Goal: Book appointment/travel/reservation

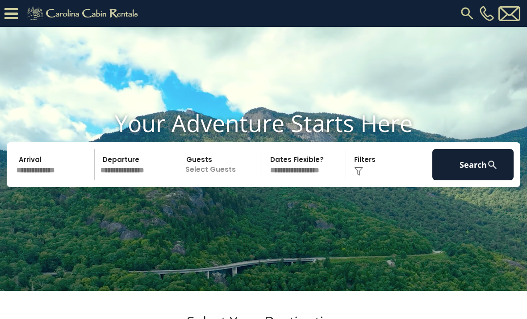
click at [49, 179] on input "text" at bounding box center [53, 164] width 81 height 31
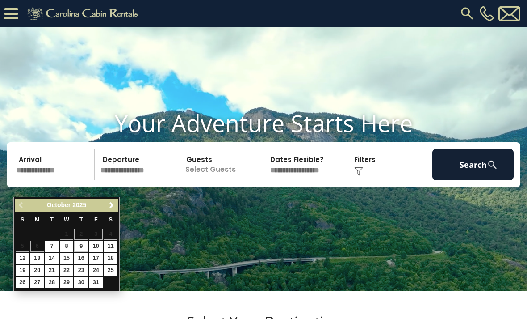
click at [79, 246] on link "9" at bounding box center [81, 245] width 14 height 11
type input "*******"
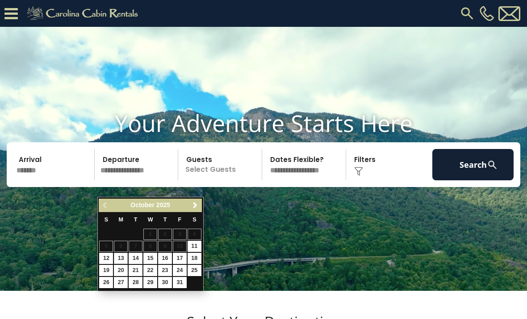
click at [120, 260] on link "13" at bounding box center [121, 257] width 14 height 11
type input "********"
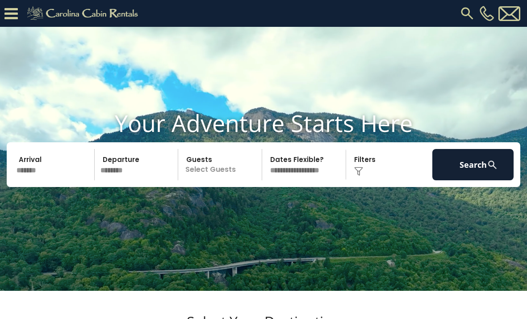
click at [236, 180] on p "Select Guests" at bounding box center [221, 164] width 81 height 31
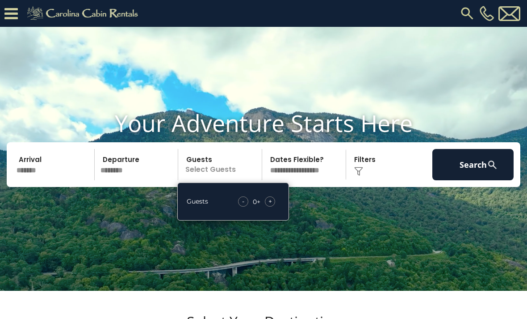
click at [269, 206] on span "+" at bounding box center [271, 201] width 4 height 9
click at [271, 206] on span "+" at bounding box center [271, 201] width 4 height 9
click at [270, 206] on span "+" at bounding box center [271, 201] width 4 height 9
click at [269, 206] on span "+" at bounding box center [271, 201] width 4 height 9
click at [268, 206] on div "+" at bounding box center [270, 201] width 10 height 10
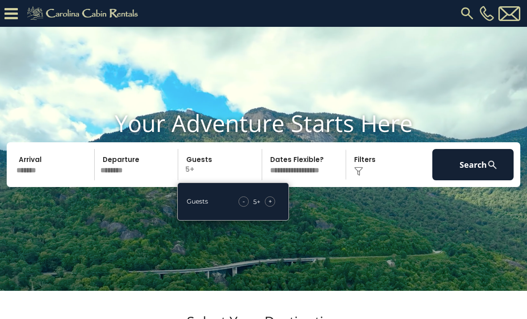
click at [482, 180] on button "Search" at bounding box center [473, 164] width 81 height 31
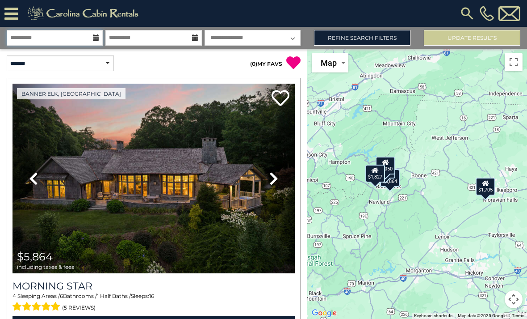
click at [99, 44] on input "**********" at bounding box center [55, 38] width 96 height 16
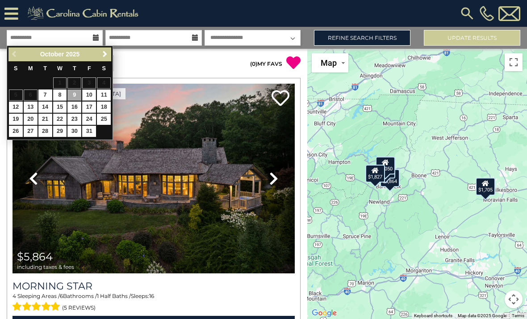
click at [92, 93] on link "10" at bounding box center [89, 94] width 14 height 11
type input "********"
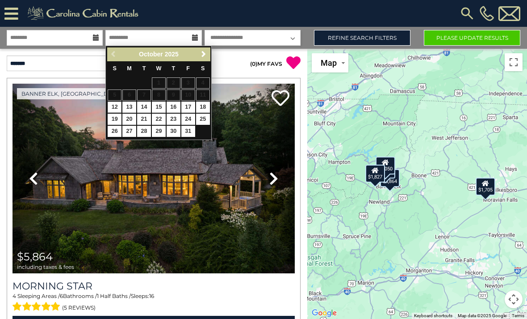
click at [132, 106] on link "13" at bounding box center [129, 106] width 14 height 11
type input "********"
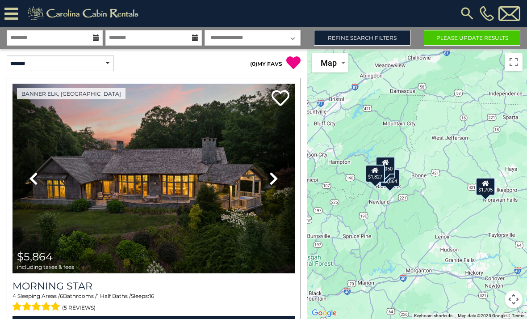
click at [365, 38] on link "Refine Search Filters" at bounding box center [362, 38] width 97 height 16
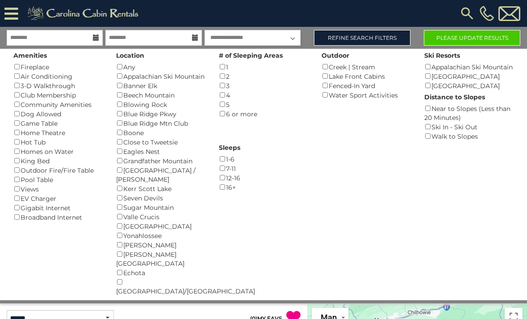
click at [373, 43] on link "Refine Search Filters" at bounding box center [362, 38] width 97 height 16
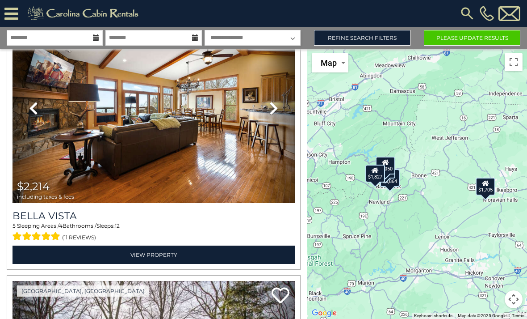
scroll to position [338, 0]
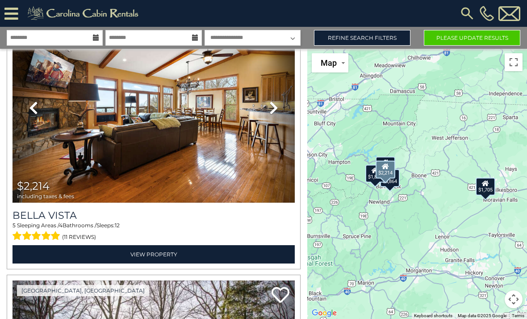
click at [279, 109] on link "Next" at bounding box center [273, 107] width 42 height 189
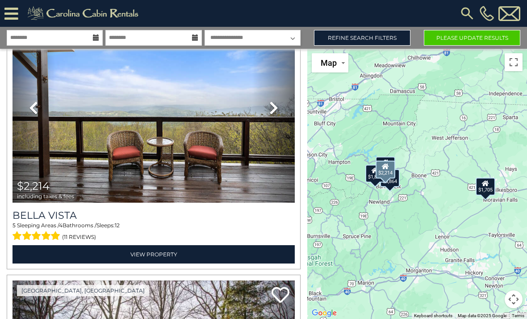
click at [272, 107] on icon at bounding box center [273, 108] width 9 height 14
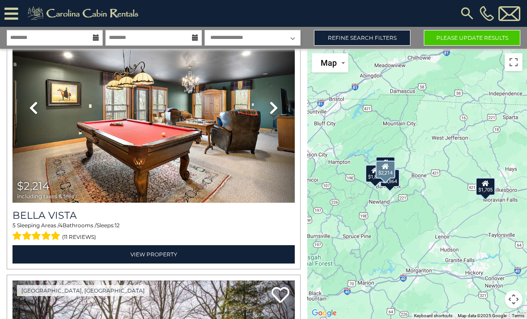
click at [272, 109] on icon at bounding box center [273, 108] width 9 height 14
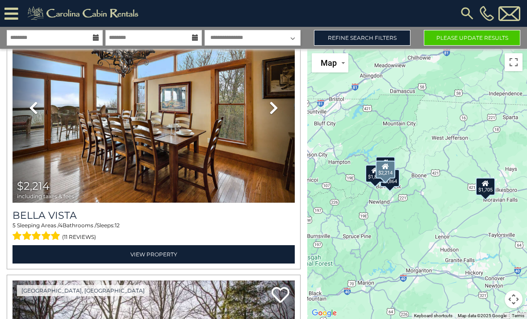
click at [273, 109] on icon at bounding box center [273, 108] width 9 height 14
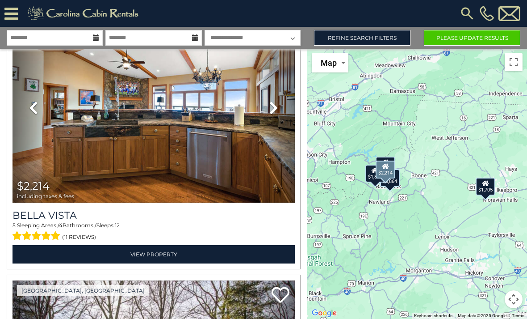
click at [273, 107] on icon at bounding box center [273, 108] width 9 height 14
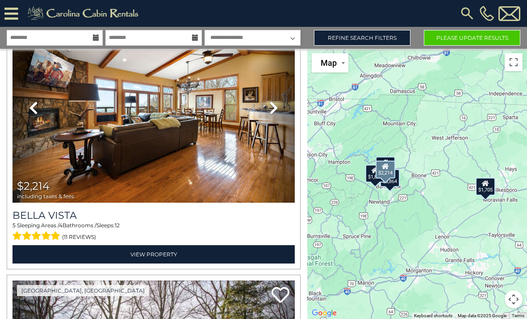
click at [277, 107] on icon at bounding box center [273, 108] width 9 height 14
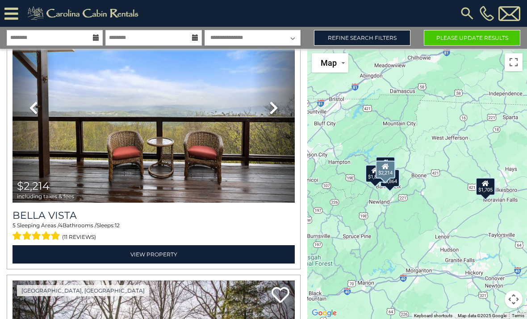
click at [276, 112] on icon at bounding box center [273, 108] width 9 height 14
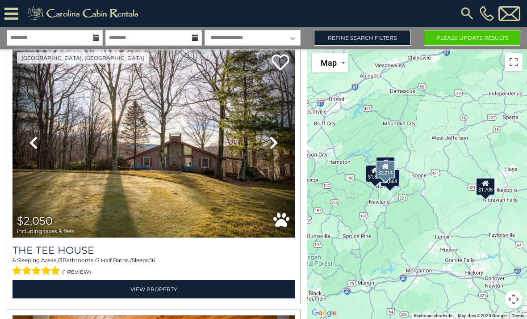
scroll to position [571, 0]
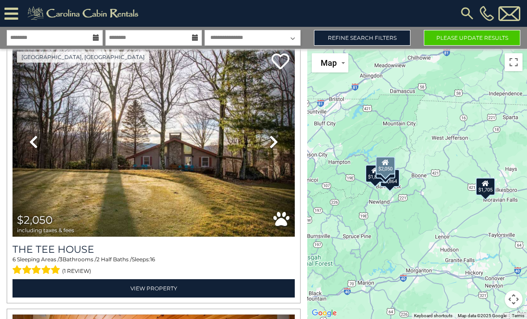
click at [272, 144] on icon at bounding box center [273, 141] width 9 height 14
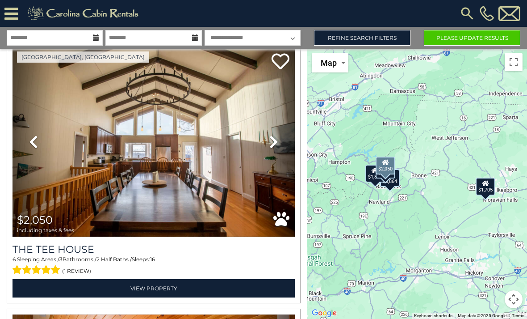
click at [276, 142] on icon at bounding box center [273, 141] width 9 height 14
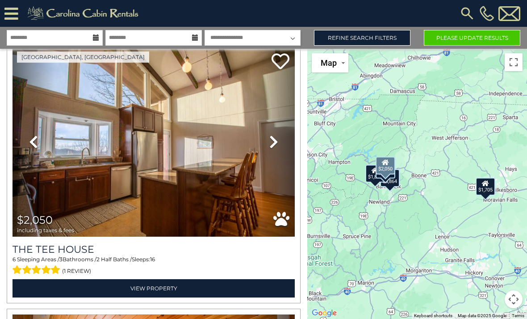
click at [276, 138] on icon at bounding box center [273, 141] width 9 height 14
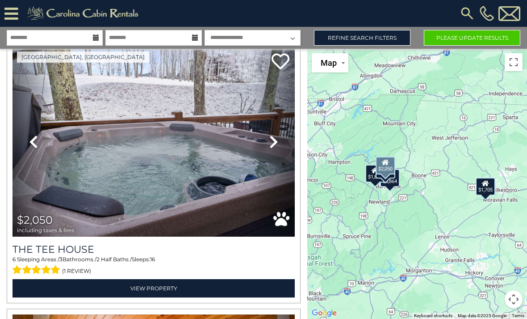
click at [274, 139] on icon at bounding box center [273, 141] width 9 height 14
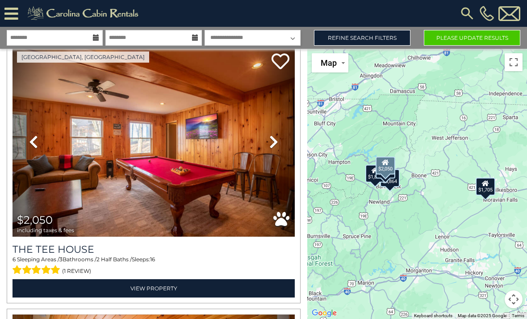
click at [276, 141] on icon at bounding box center [273, 141] width 9 height 14
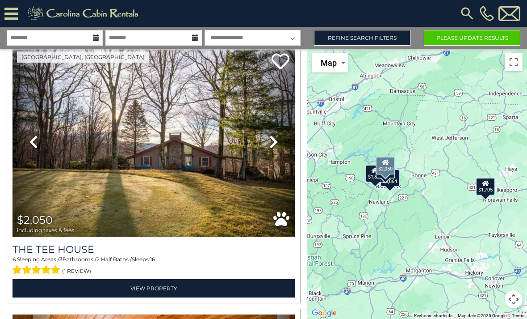
click at [274, 140] on icon at bounding box center [273, 141] width 9 height 14
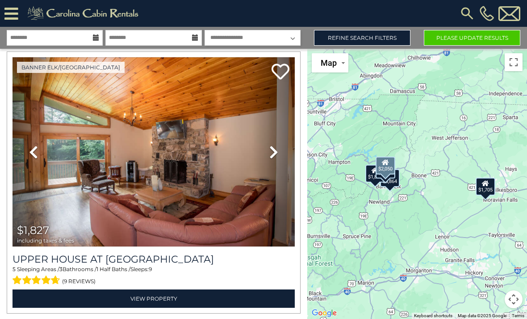
scroll to position [829, 0]
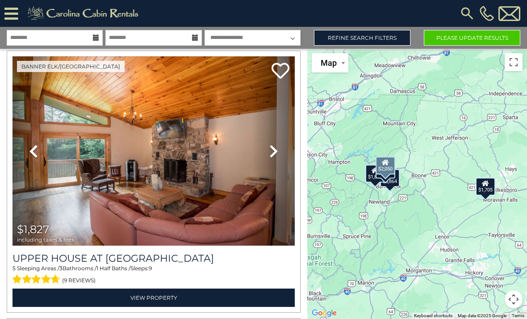
click at [273, 153] on icon at bounding box center [273, 151] width 9 height 14
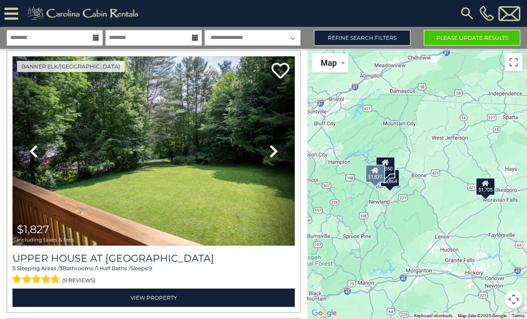
click at [277, 159] on link "Next" at bounding box center [273, 150] width 42 height 189
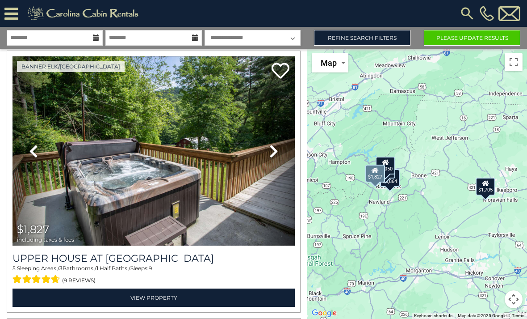
click at [276, 151] on icon at bounding box center [273, 151] width 9 height 14
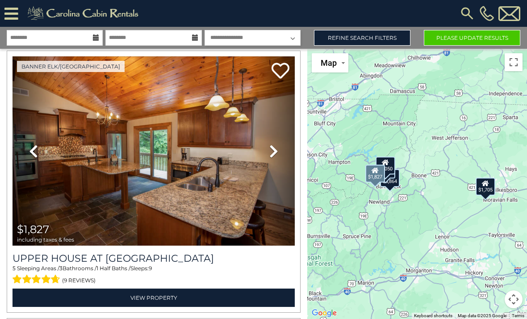
click at [277, 157] on icon at bounding box center [273, 151] width 9 height 14
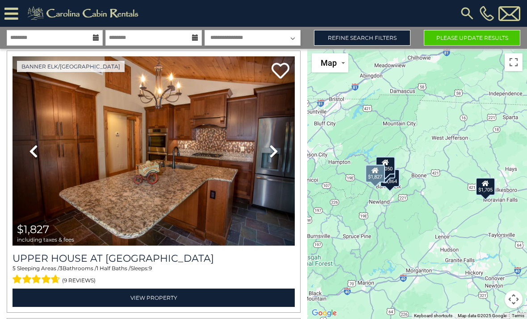
click at [276, 153] on icon at bounding box center [273, 151] width 9 height 14
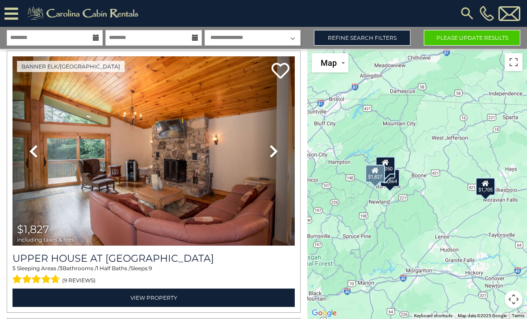
click at [273, 152] on icon at bounding box center [273, 151] width 9 height 14
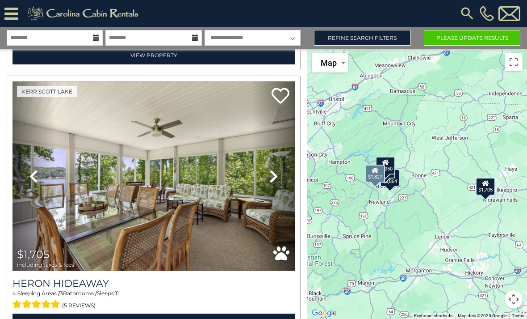
scroll to position [1073, 0]
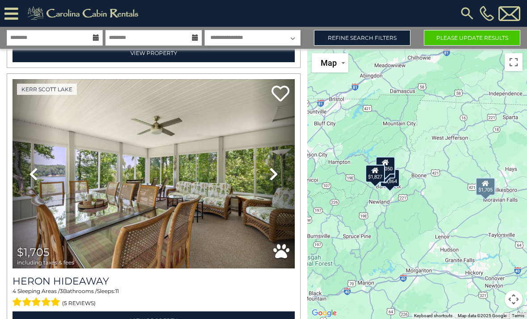
click at [271, 181] on link "Next" at bounding box center [273, 173] width 42 height 189
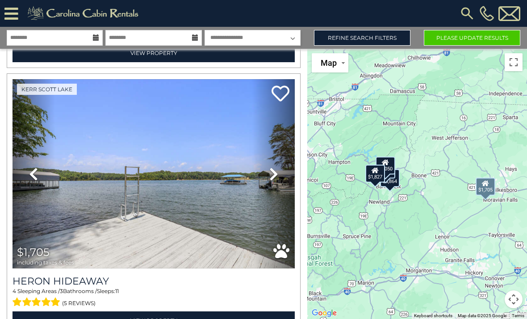
click at [274, 179] on icon at bounding box center [273, 174] width 9 height 14
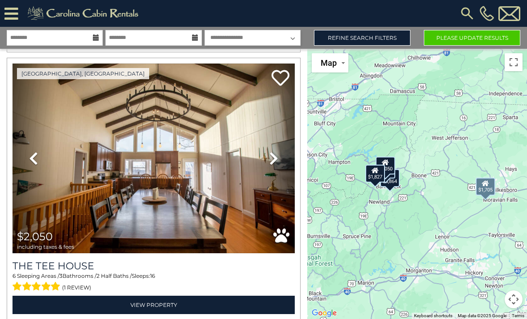
scroll to position [554, 0]
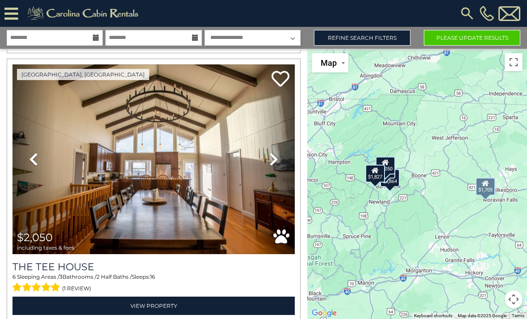
click at [357, 30] on link "Refine Search Filters" at bounding box center [362, 38] width 97 height 16
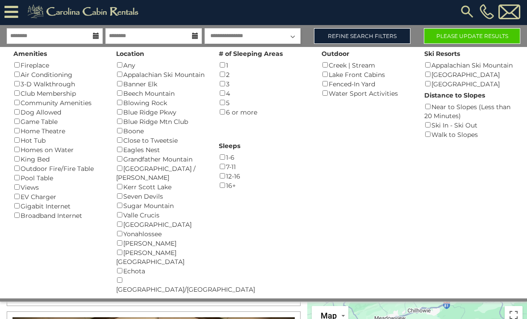
click at [369, 33] on link "Refine Search Filters" at bounding box center [362, 36] width 97 height 16
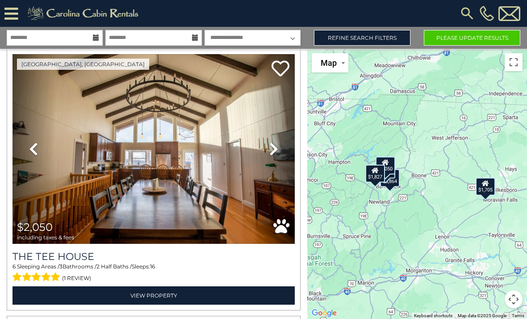
scroll to position [565, 0]
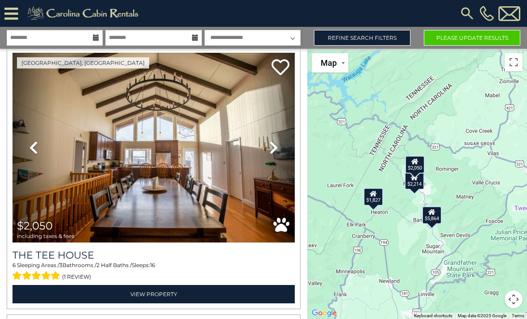
click at [418, 173] on div "$2,050" at bounding box center [415, 164] width 20 height 18
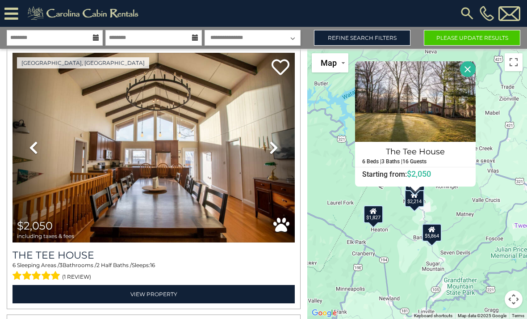
click at [412, 207] on div "$2,214" at bounding box center [415, 198] width 20 height 18
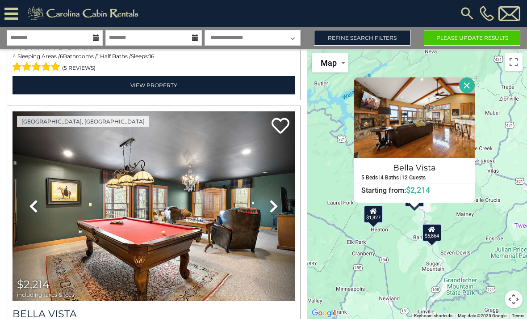
scroll to position [248, 0]
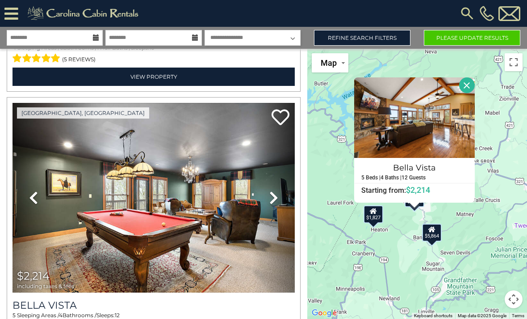
click at [115, 205] on img at bounding box center [154, 197] width 282 height 189
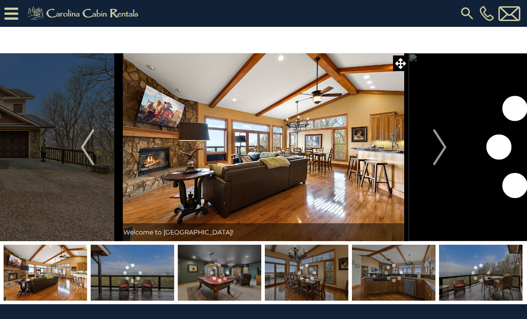
click at [224, 273] on img at bounding box center [220, 272] width 84 height 56
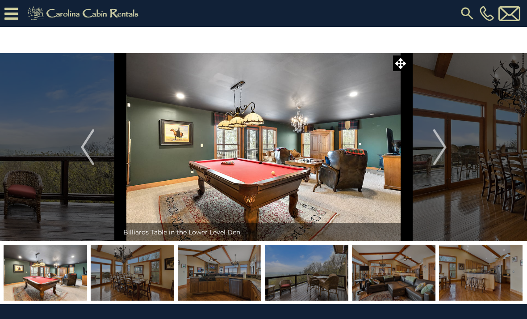
click at [305, 278] on img at bounding box center [307, 272] width 84 height 56
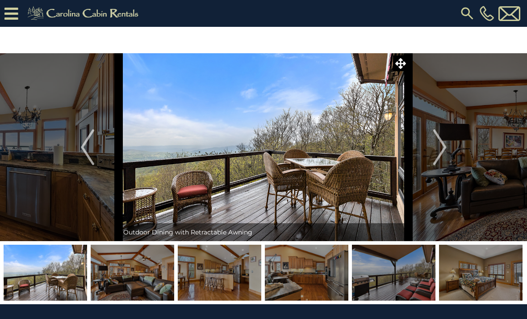
click at [444, 154] on img "Next" at bounding box center [439, 147] width 13 height 36
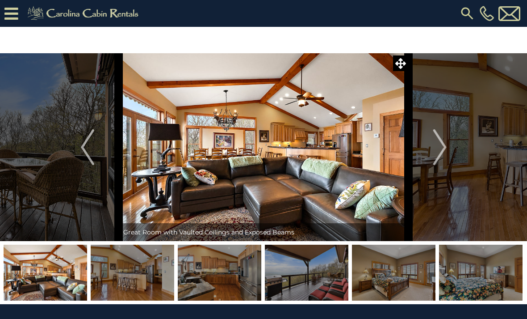
click at [439, 154] on img "Next" at bounding box center [439, 147] width 13 height 36
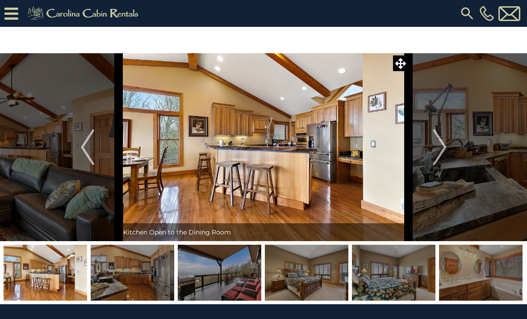
click at [438, 156] on img "Next" at bounding box center [439, 147] width 13 height 36
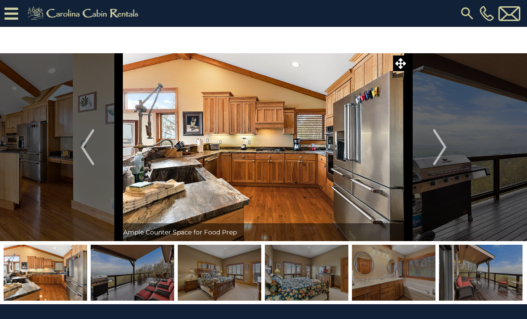
click at [442, 156] on img "Next" at bounding box center [439, 147] width 13 height 36
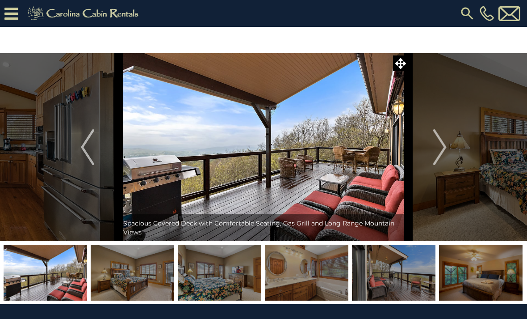
click at [444, 157] on img "Next" at bounding box center [439, 147] width 13 height 36
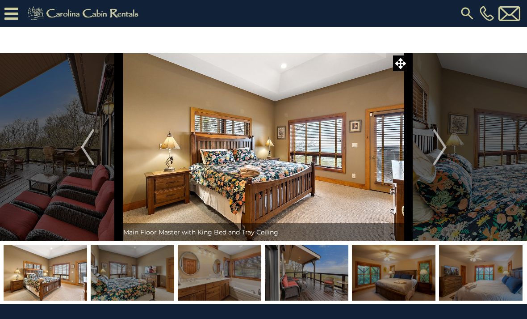
click at [442, 154] on img "Next" at bounding box center [439, 147] width 13 height 36
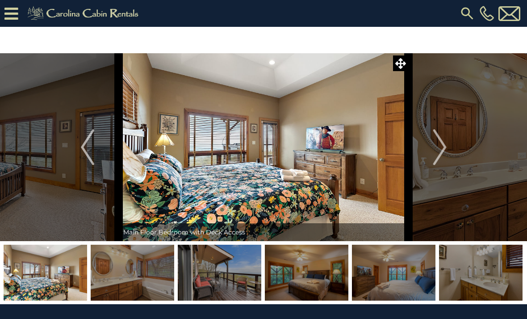
click at [442, 156] on img "Next" at bounding box center [439, 147] width 13 height 36
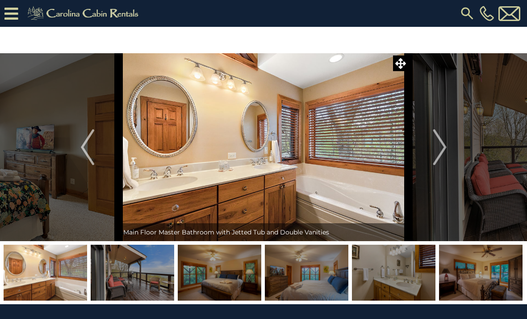
click at [441, 149] on img "Next" at bounding box center [439, 147] width 13 height 36
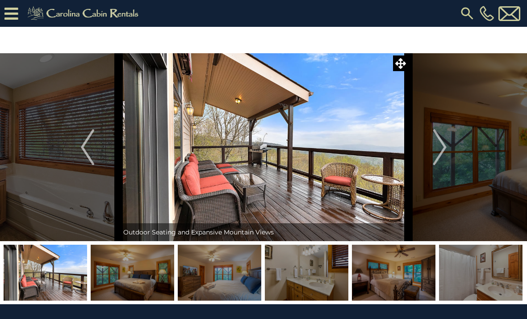
click at [439, 147] on img "Next" at bounding box center [439, 147] width 13 height 36
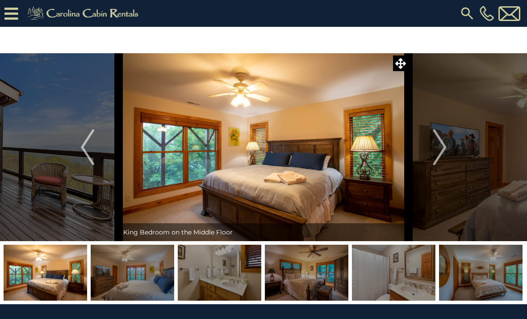
click at [443, 147] on img "Next" at bounding box center [439, 147] width 13 height 36
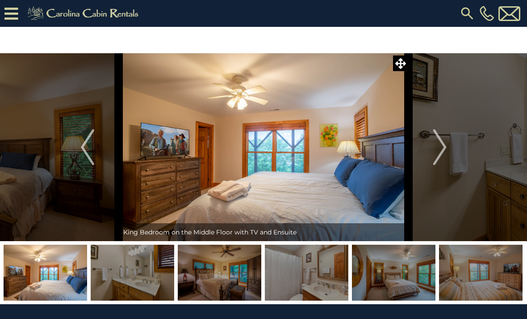
click at [438, 150] on img "Next" at bounding box center [439, 147] width 13 height 36
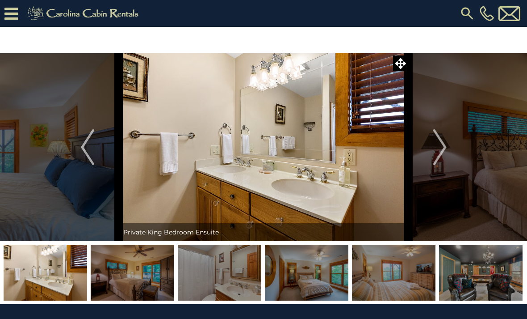
click at [436, 145] on img "Next" at bounding box center [439, 147] width 13 height 36
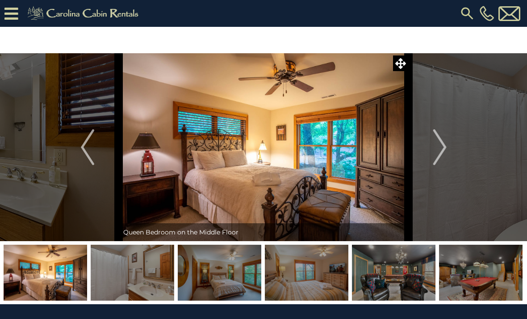
click at [439, 149] on img "Next" at bounding box center [439, 147] width 13 height 36
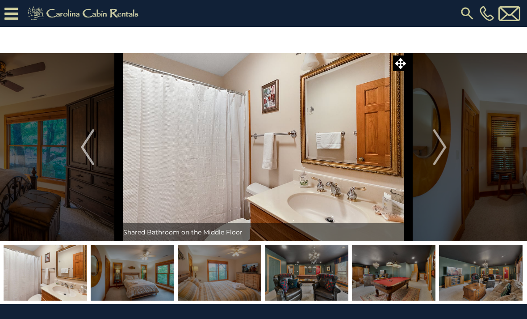
click at [439, 152] on img "Next" at bounding box center [439, 147] width 13 height 36
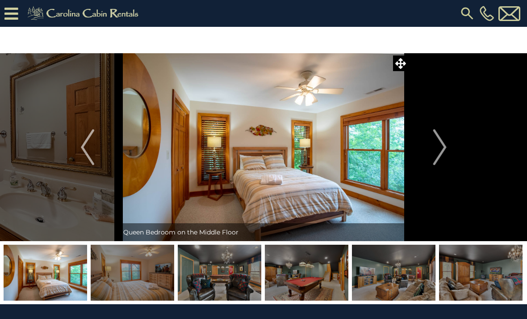
click at [437, 151] on img "Next" at bounding box center [439, 147] width 13 height 36
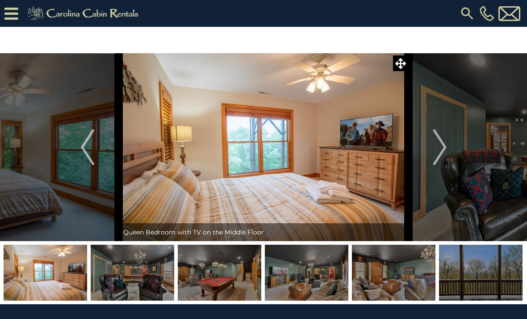
click at [437, 150] on img "Next" at bounding box center [439, 147] width 13 height 36
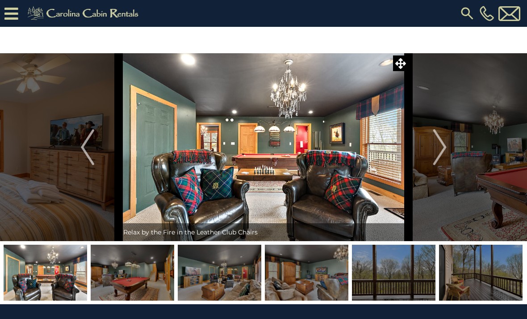
click at [435, 149] on img "Next" at bounding box center [439, 147] width 13 height 36
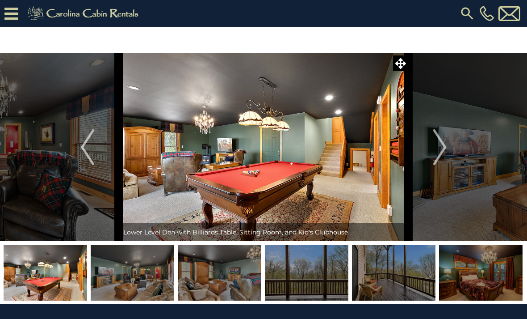
click at [436, 148] on img "Next" at bounding box center [439, 147] width 13 height 36
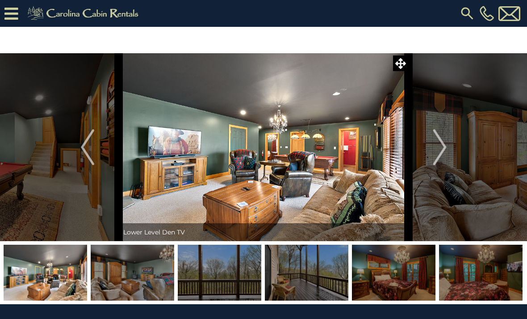
click at [433, 148] on img "Next" at bounding box center [439, 147] width 13 height 36
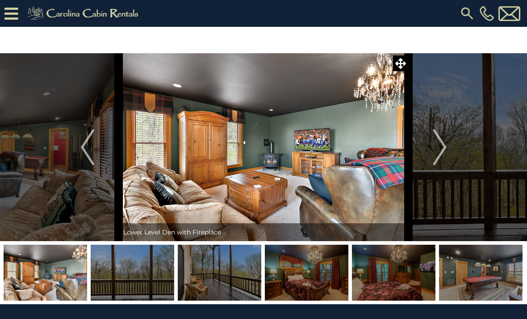
click at [432, 150] on button "Next" at bounding box center [440, 147] width 63 height 188
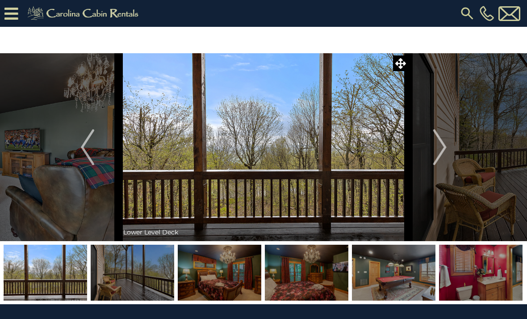
click at [429, 148] on button "Next" at bounding box center [440, 147] width 63 height 188
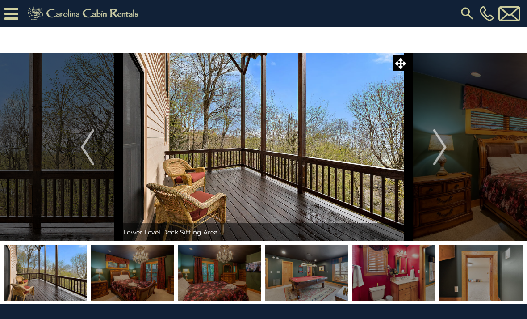
click at [428, 148] on button "Next" at bounding box center [440, 147] width 63 height 188
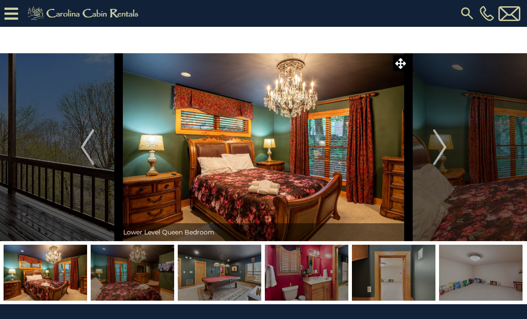
click at [426, 150] on button "Next" at bounding box center [440, 147] width 63 height 188
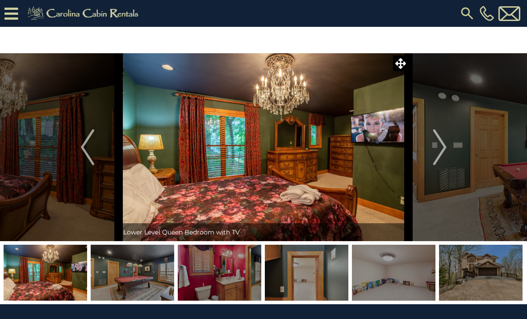
click at [426, 146] on button "Next" at bounding box center [440, 147] width 63 height 188
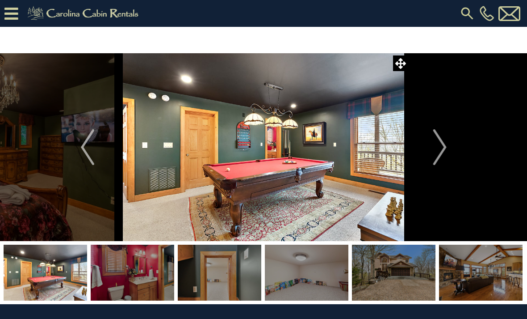
click at [426, 146] on button "Next" at bounding box center [440, 147] width 63 height 188
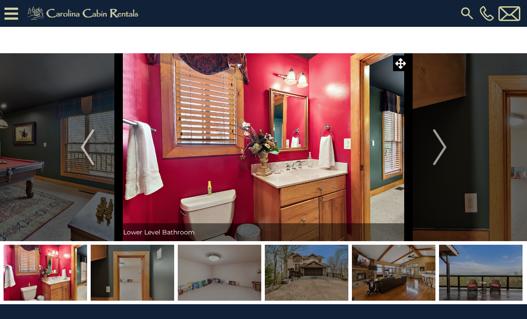
click at [430, 147] on button "Next" at bounding box center [440, 147] width 63 height 188
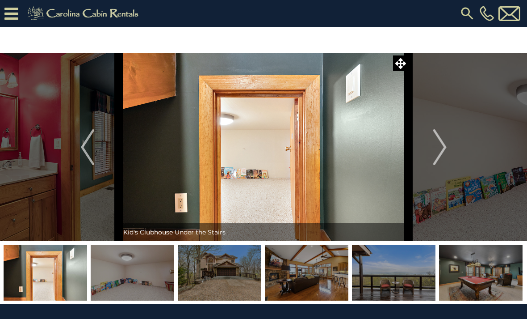
click at [430, 150] on button "Next" at bounding box center [440, 147] width 63 height 188
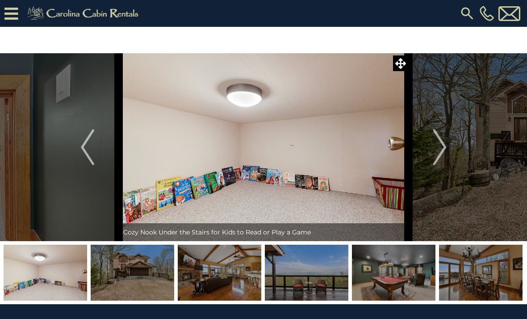
click at [435, 149] on img "Next" at bounding box center [439, 147] width 13 height 36
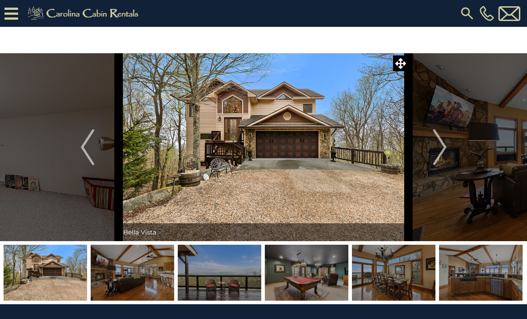
click at [435, 150] on img "Next" at bounding box center [439, 147] width 13 height 36
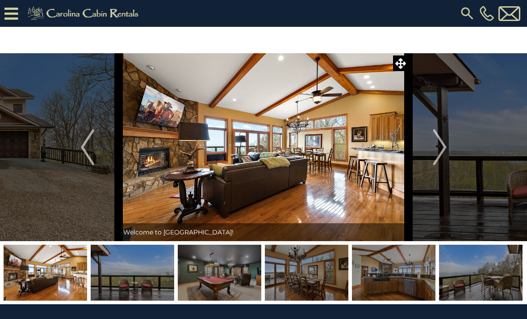
click at [437, 154] on img "Next" at bounding box center [439, 147] width 13 height 36
